Goal: Navigation & Orientation: Go to known website

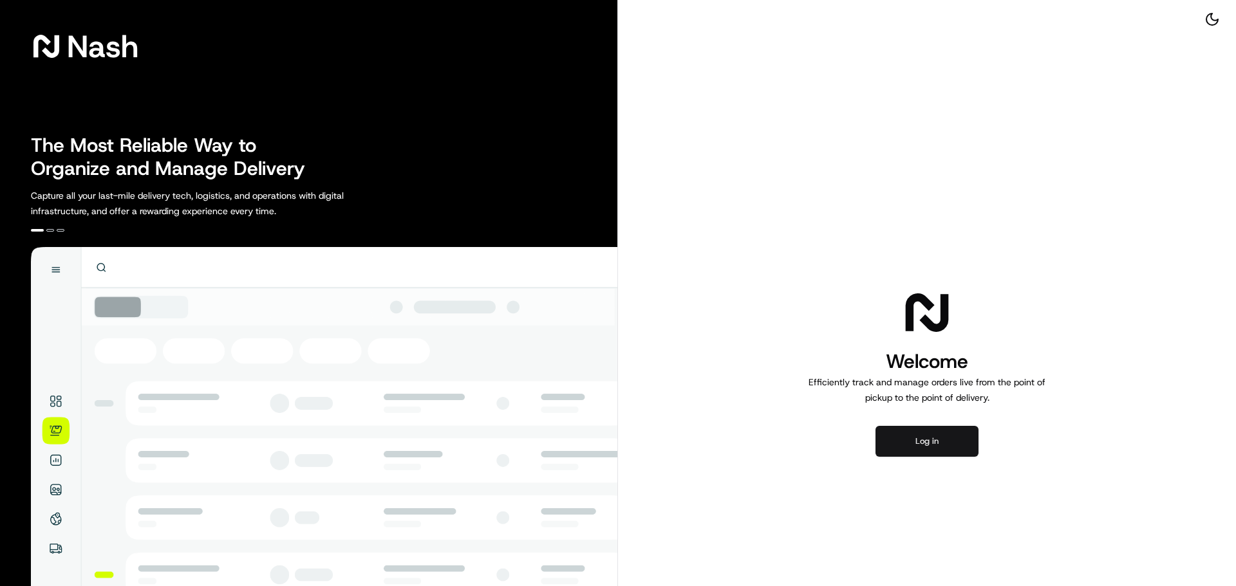
click at [934, 451] on button "Log in" at bounding box center [926, 441] width 103 height 31
